Goal: Task Accomplishment & Management: Manage account settings

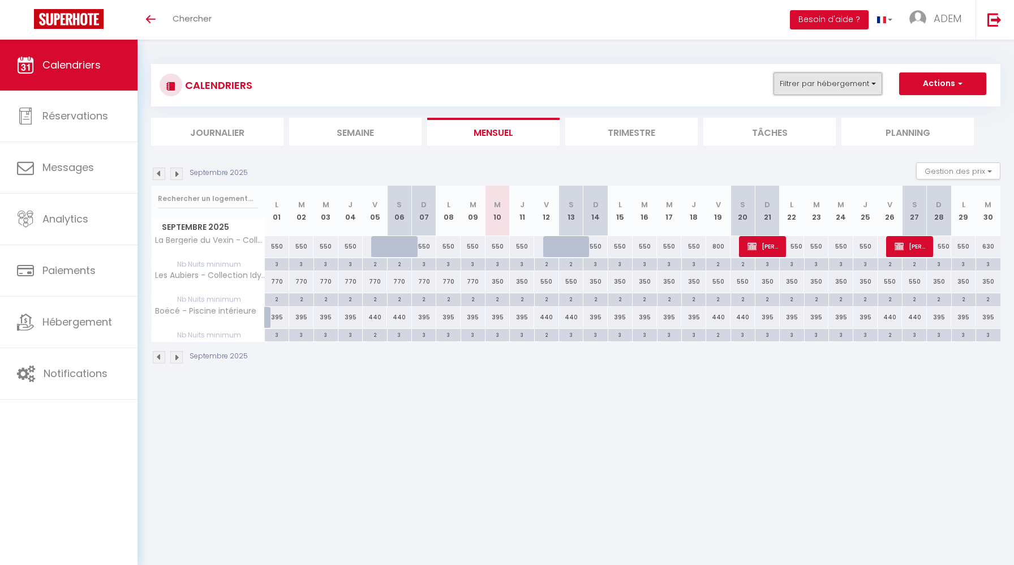
click at [820, 81] on button "Filtrer par hébergement" at bounding box center [828, 83] width 109 height 23
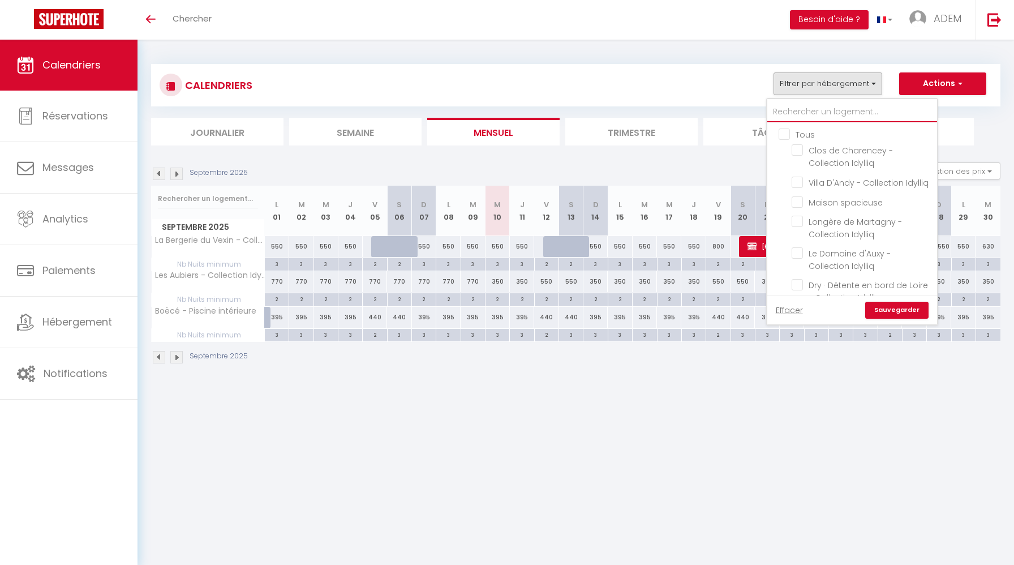
click at [811, 115] on input "text" at bounding box center [852, 112] width 170 height 20
type input "b"
checkbox input "false"
checkbox input "true"
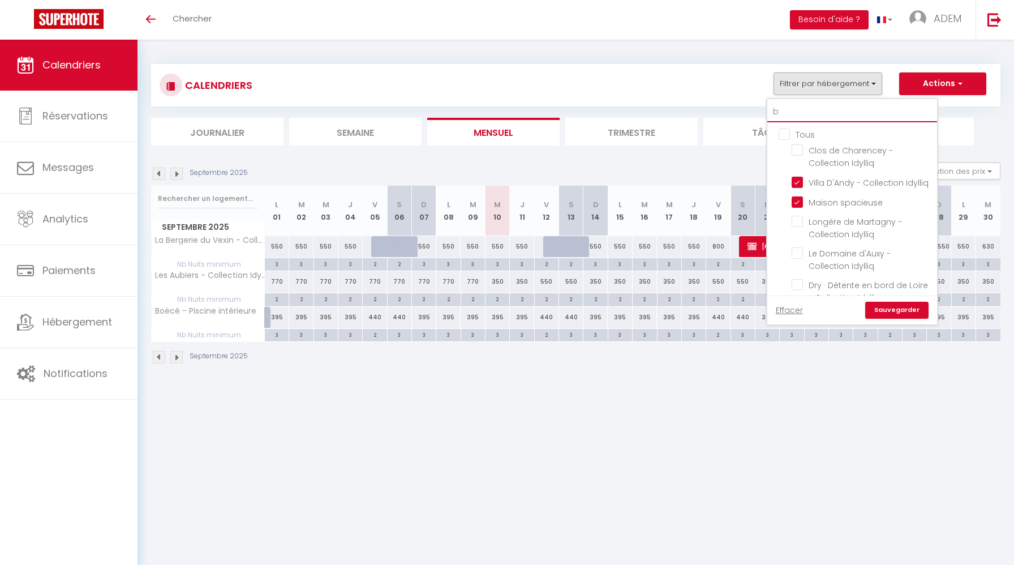
checkbox input "false"
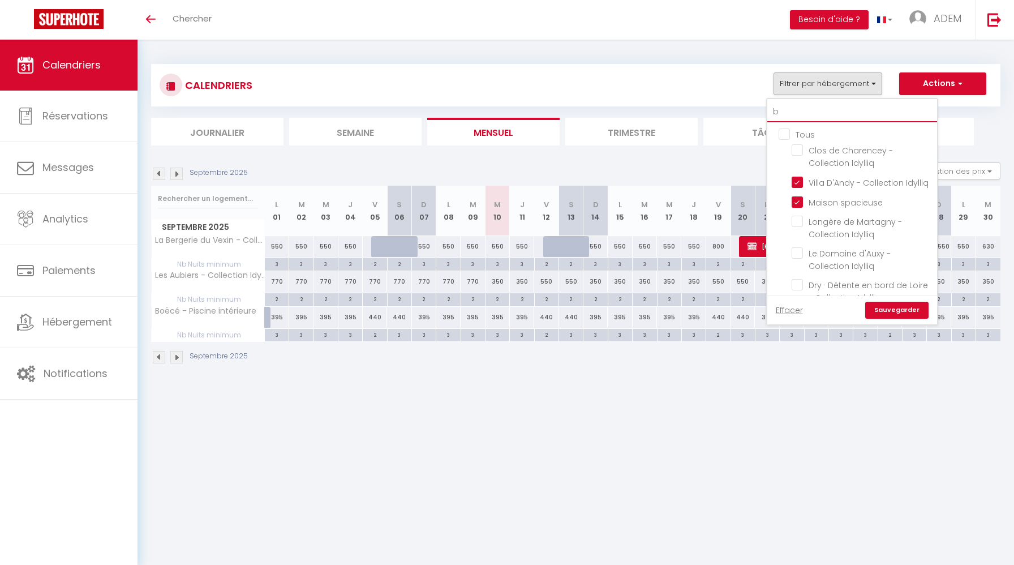
checkbox input "false"
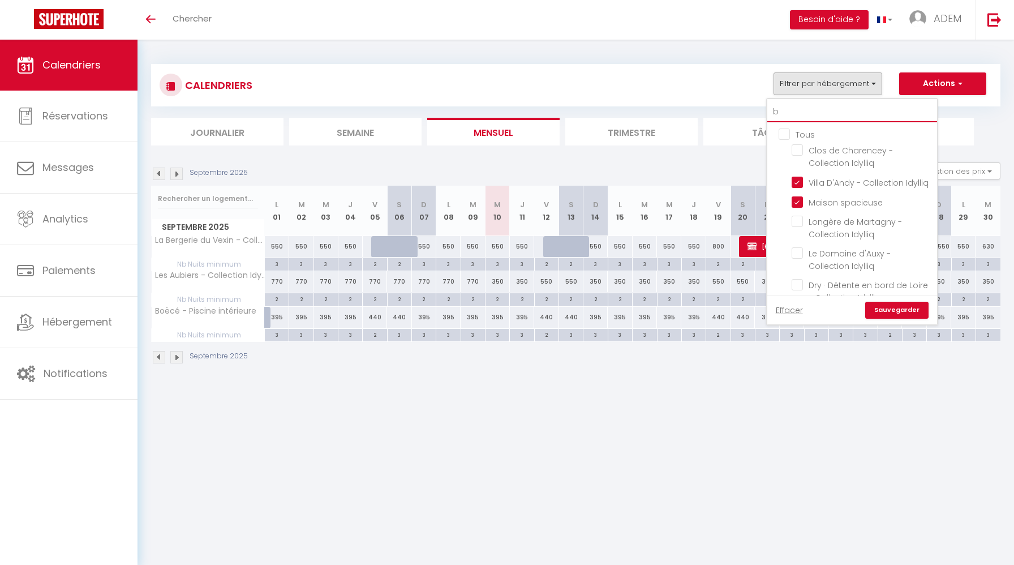
checkbox input "true"
type input "boë"
checkbox input "true"
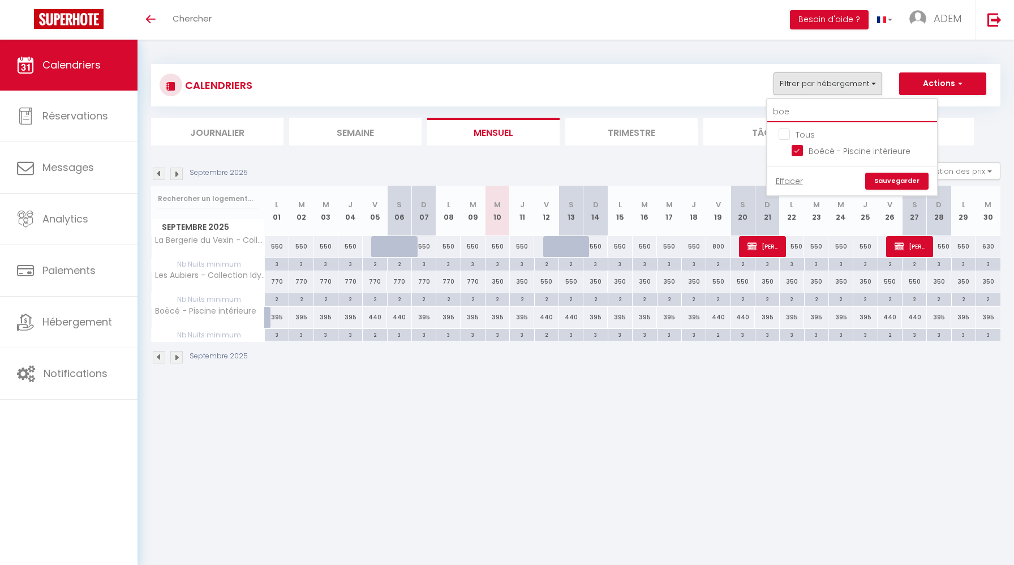
type input "boë"
click at [785, 134] on input "Tous" at bounding box center [864, 133] width 170 height 11
checkbox input "false"
click at [800, 154] on input "Boëcé - Piscine intérieure" at bounding box center [862, 149] width 141 height 11
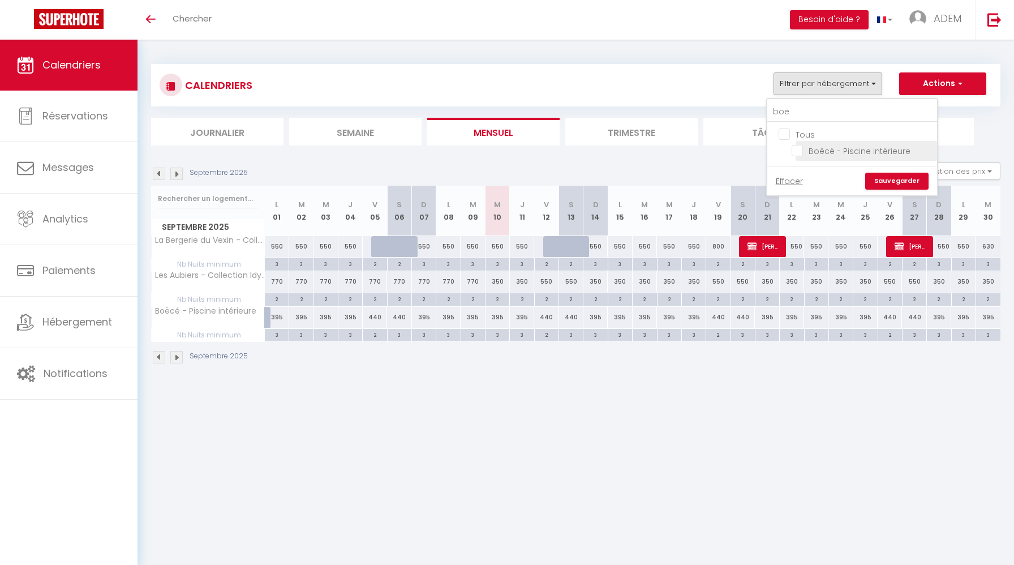
checkbox input "true"
click at [891, 187] on link "Sauvegarder" at bounding box center [896, 181] width 63 height 17
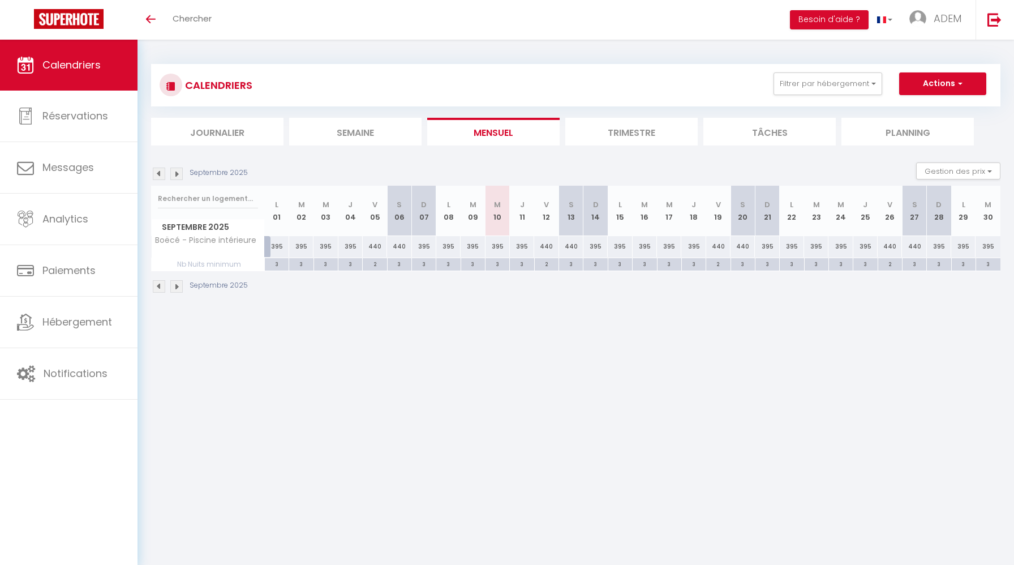
click at [676, 131] on li "Trimestre" at bounding box center [631, 132] width 132 height 28
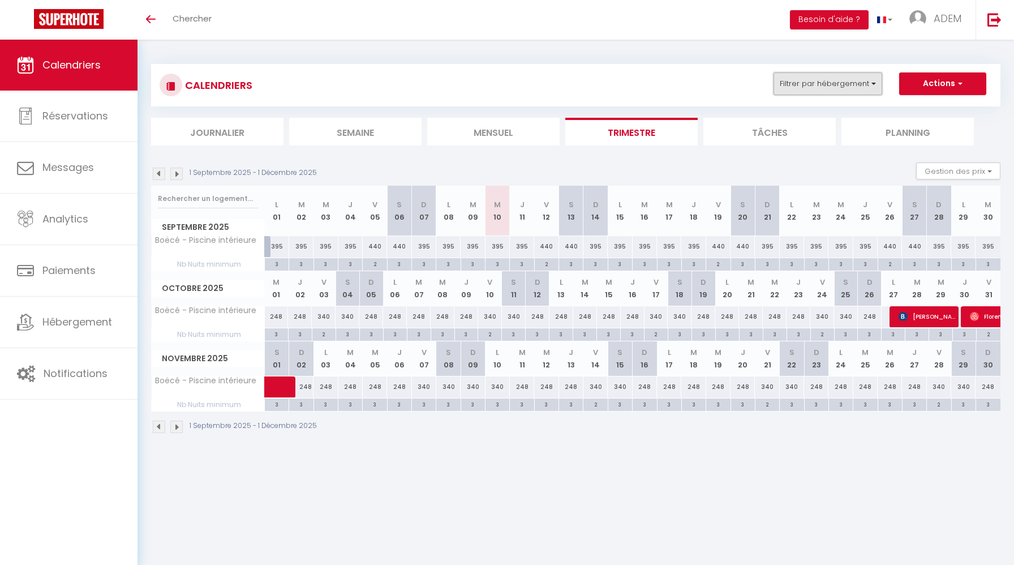
click at [808, 83] on button "Filtrer par hébergement" at bounding box center [828, 83] width 109 height 23
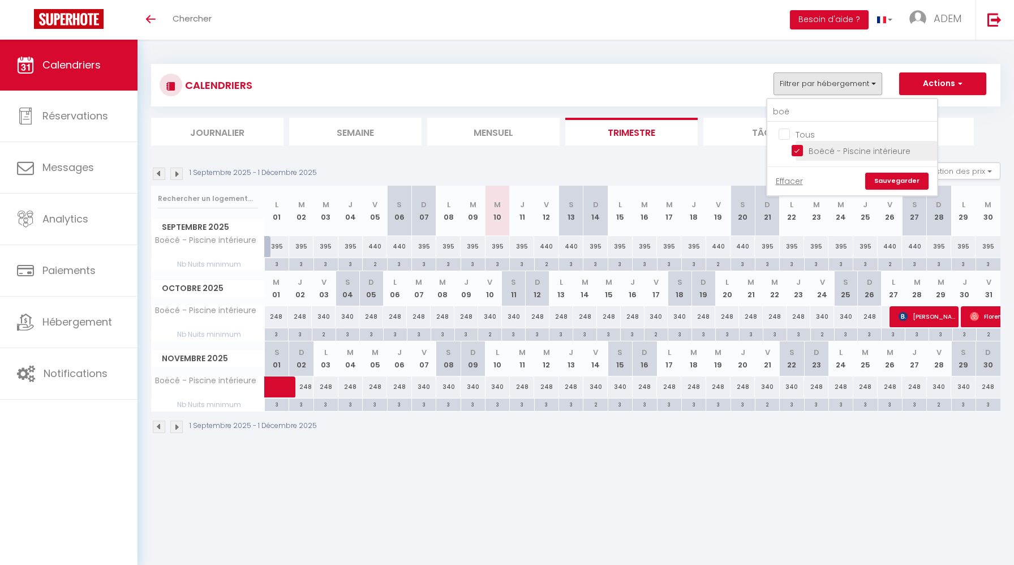
click at [798, 149] on input "Boëcé - Piscine intérieure" at bounding box center [862, 149] width 141 height 11
checkbox input "false"
click at [797, 108] on input "boë" at bounding box center [852, 112] width 170 height 20
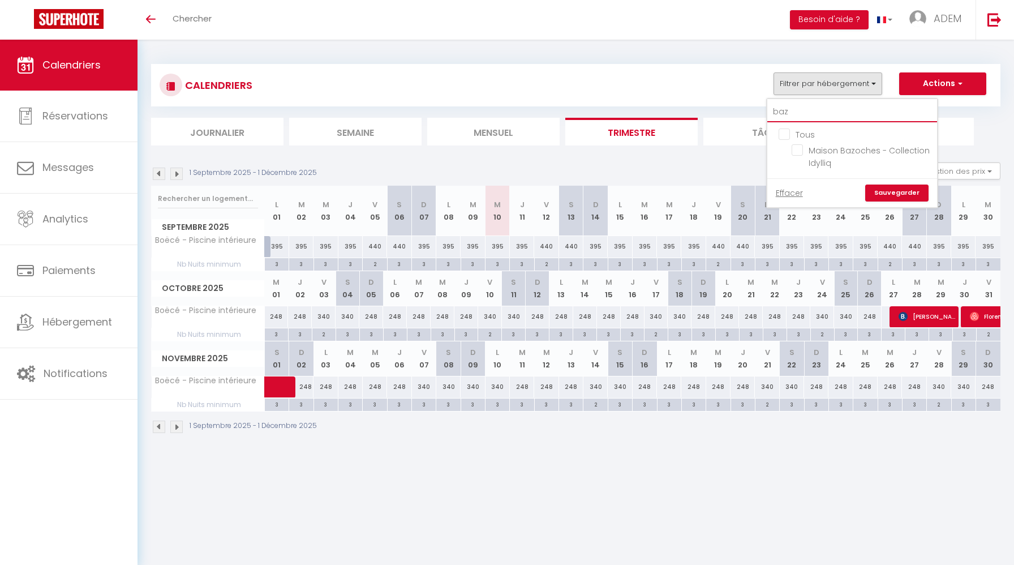
type input "baz"
